Goal: Task Accomplishment & Management: Use online tool/utility

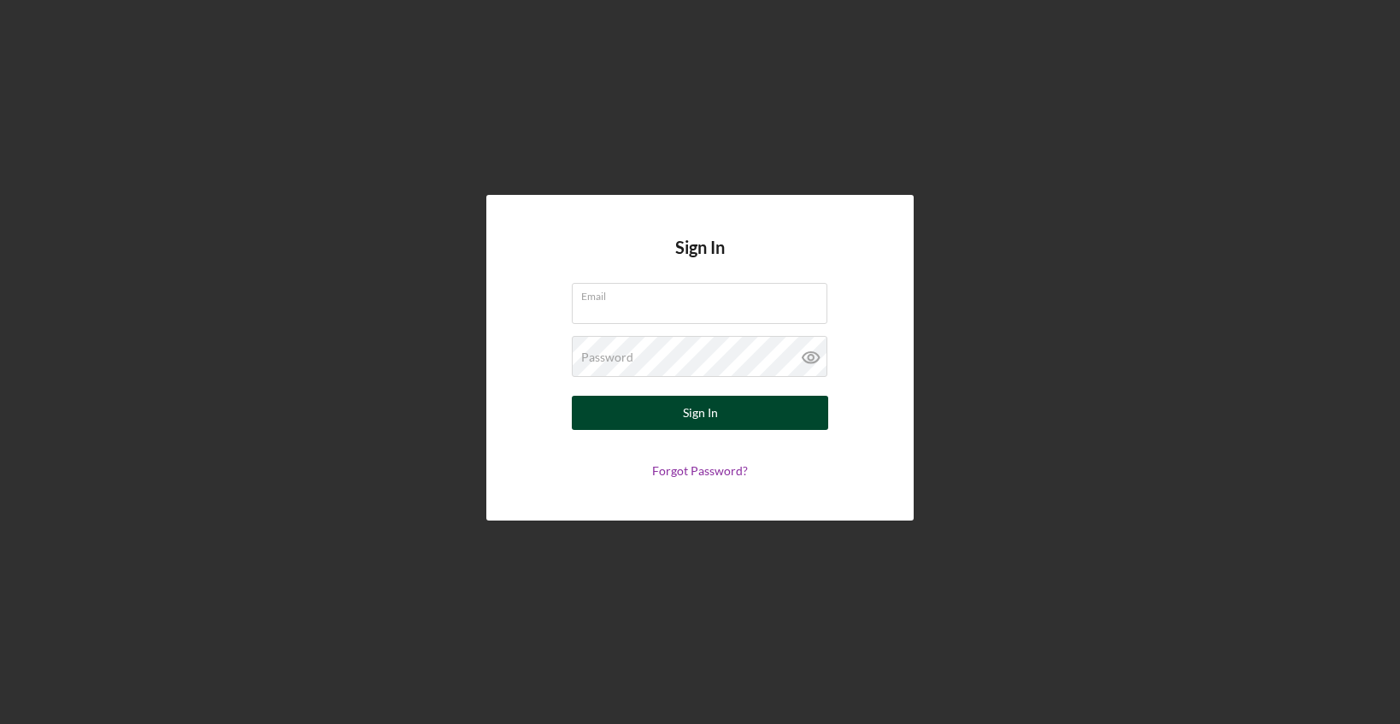
type input "[EMAIL_ADDRESS][DOMAIN_NAME]"
click at [699, 411] on div "Sign In" at bounding box center [700, 413] width 35 height 34
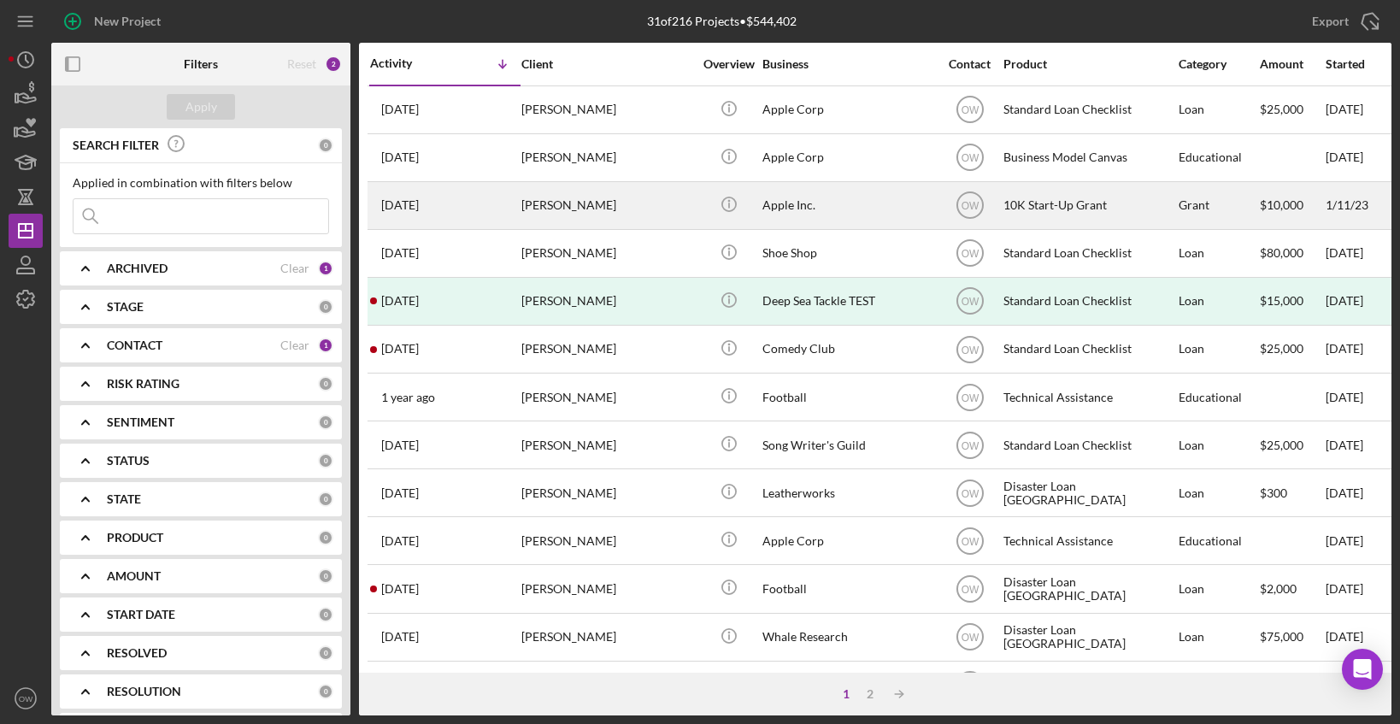
click at [694, 200] on td "Julie Cranston" at bounding box center [607, 205] width 175 height 48
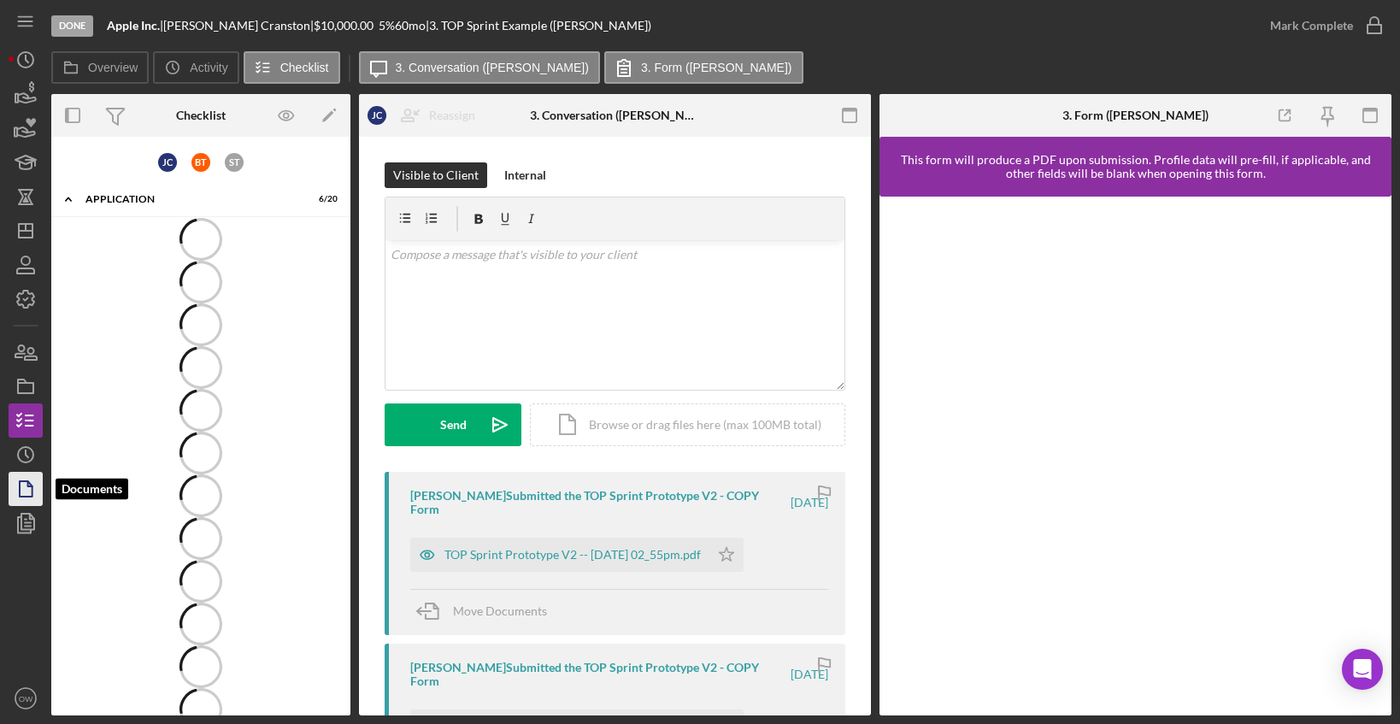
click at [30, 496] on polygon "button" at bounding box center [26, 488] width 13 height 15
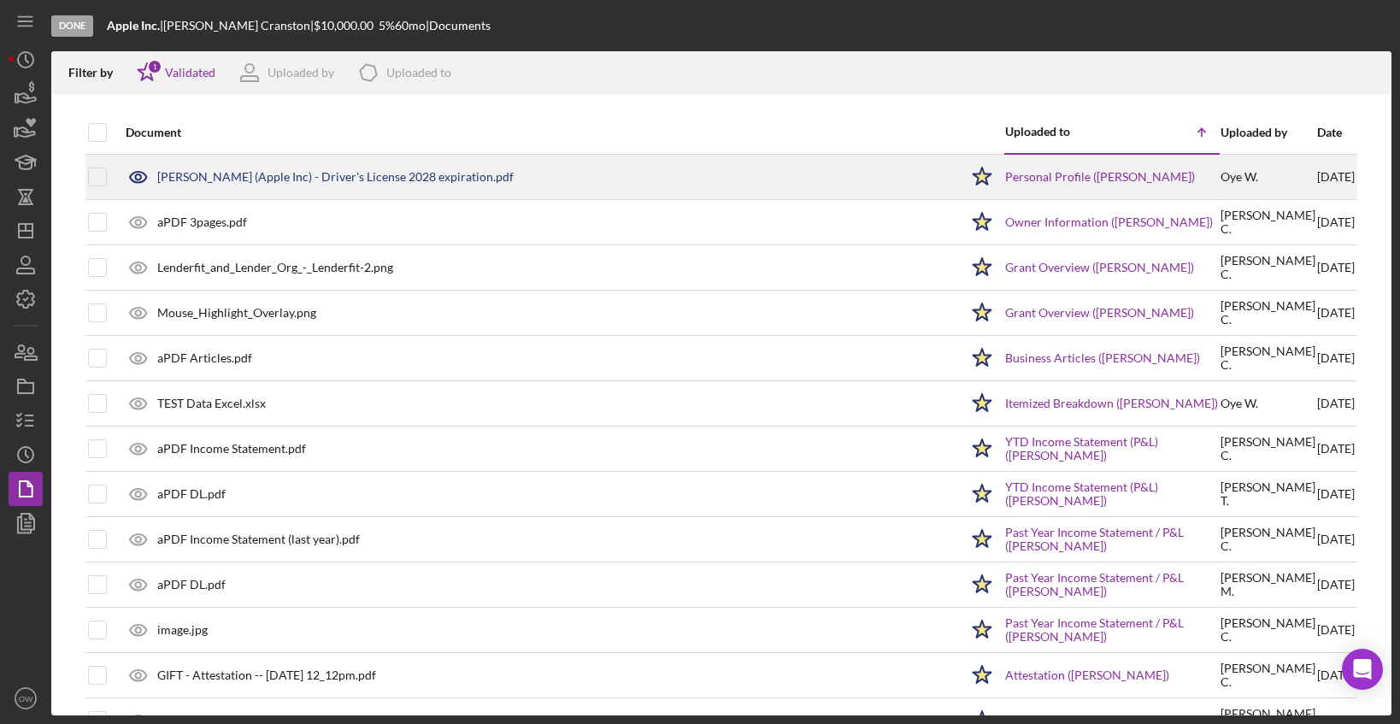
click at [331, 176] on div "Julie Cranston (Apple Inc) - Driver's License 2028 expiration.pdf" at bounding box center [335, 177] width 356 height 14
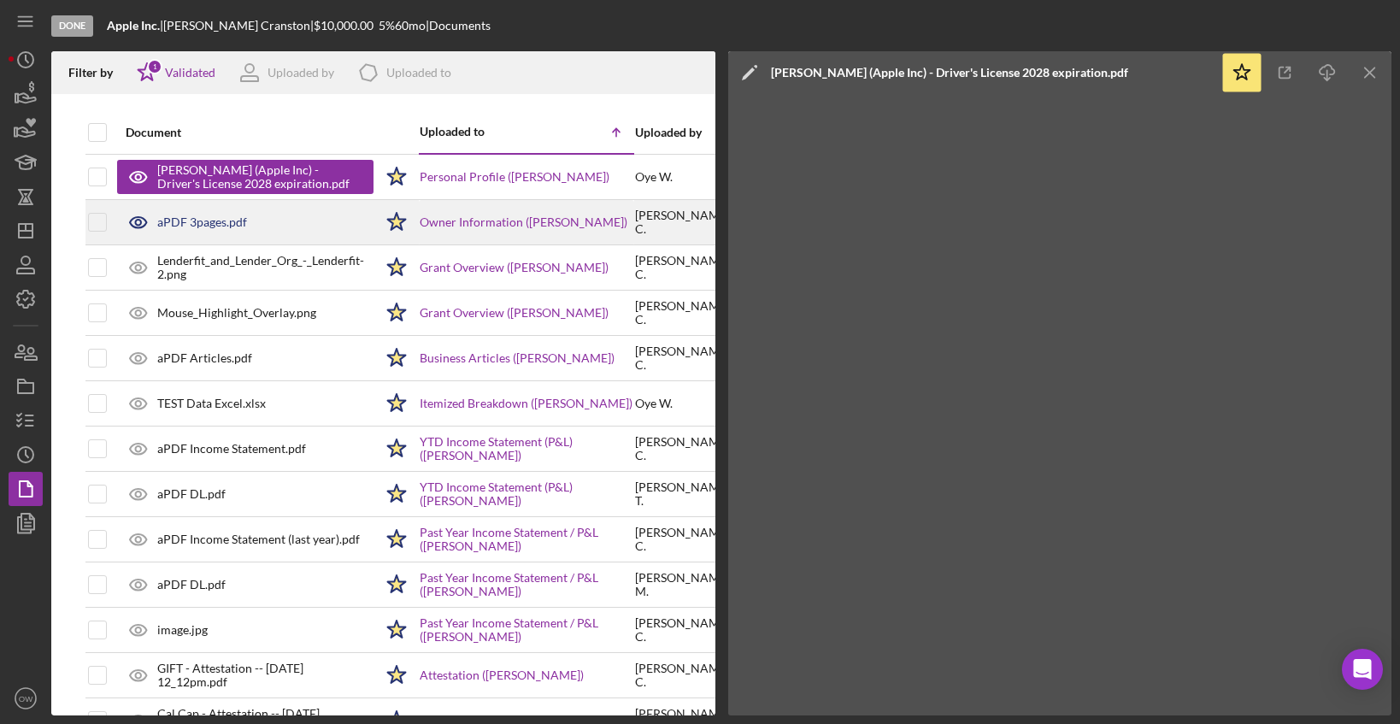
click at [217, 225] on div "aPDF 3pages.pdf" at bounding box center [202, 222] width 90 height 14
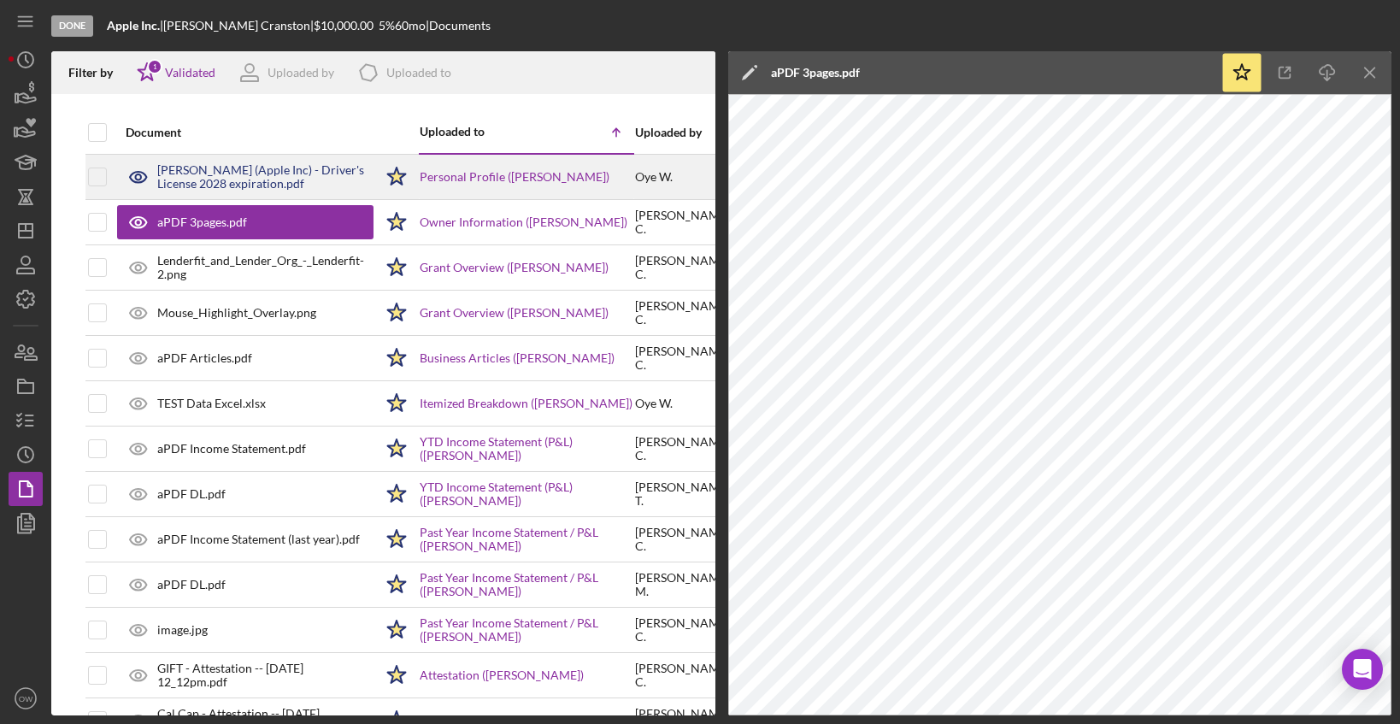
click at [217, 190] on div "Julie Cranston (Apple Inc) - Driver's License 2028 expiration.pdf" at bounding box center [265, 176] width 216 height 27
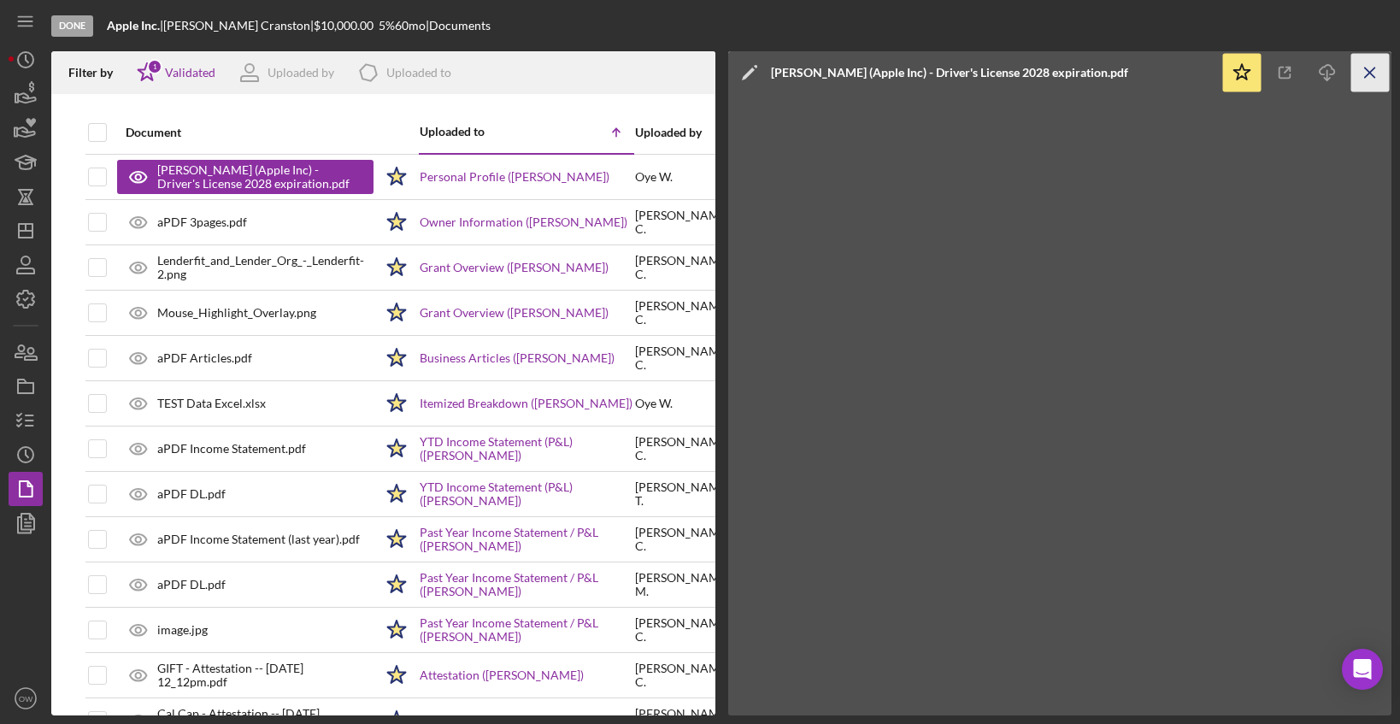
click at [1375, 65] on icon "Icon/Menu Close" at bounding box center [1370, 73] width 38 height 38
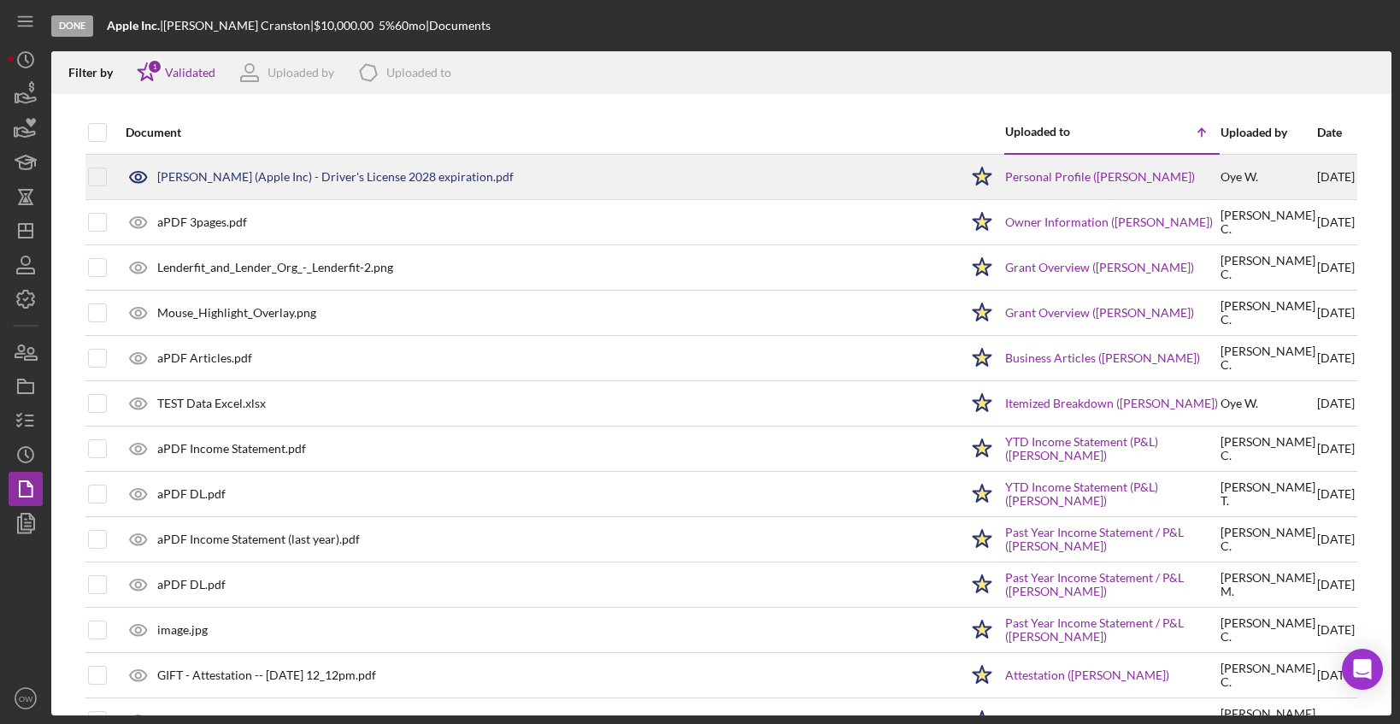
click at [174, 178] on div "Julie Cranston (Apple Inc) - Driver's License 2028 expiration.pdf" at bounding box center [335, 177] width 356 height 14
